Goal: Download file/media

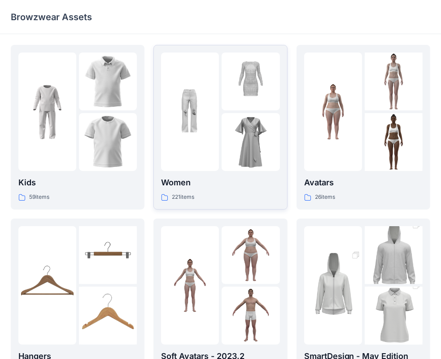
click at [215, 164] on div at bounding box center [190, 112] width 58 height 118
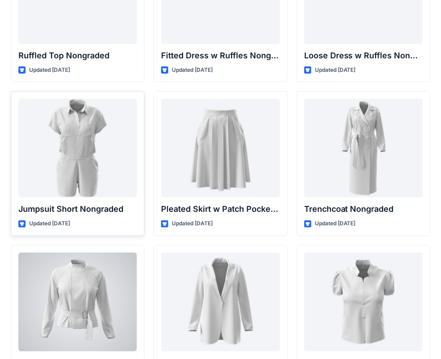
scroll to position [8987, 0]
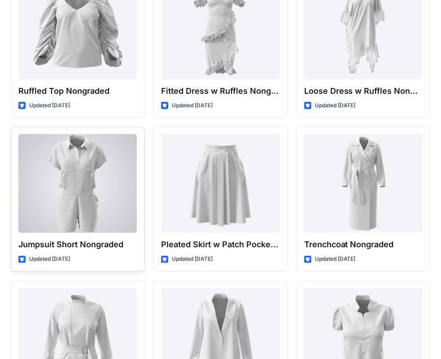
click at [87, 183] on div at bounding box center [77, 183] width 118 height 99
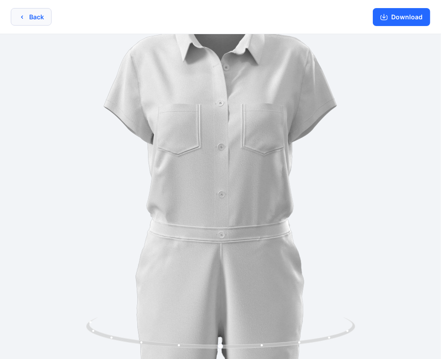
click at [20, 18] on icon "button" at bounding box center [21, 16] width 7 height 7
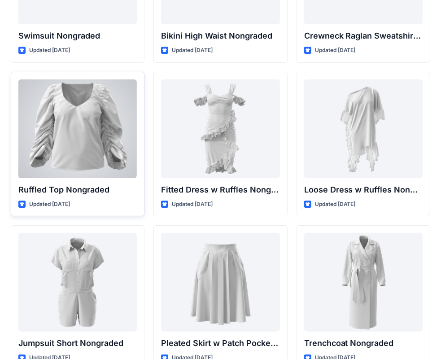
scroll to position [8884, 0]
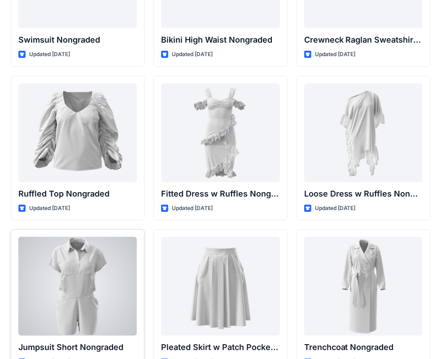
click at [68, 265] on div at bounding box center [77, 286] width 118 height 99
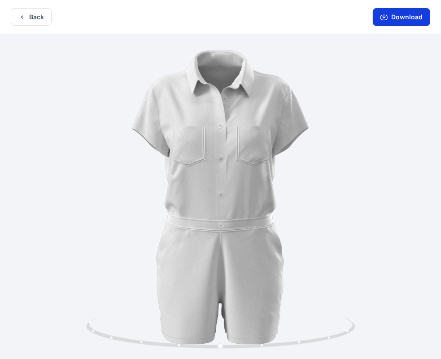
click at [411, 24] on button "Download" at bounding box center [401, 17] width 57 height 18
